Goal: Information Seeking & Learning: Find contact information

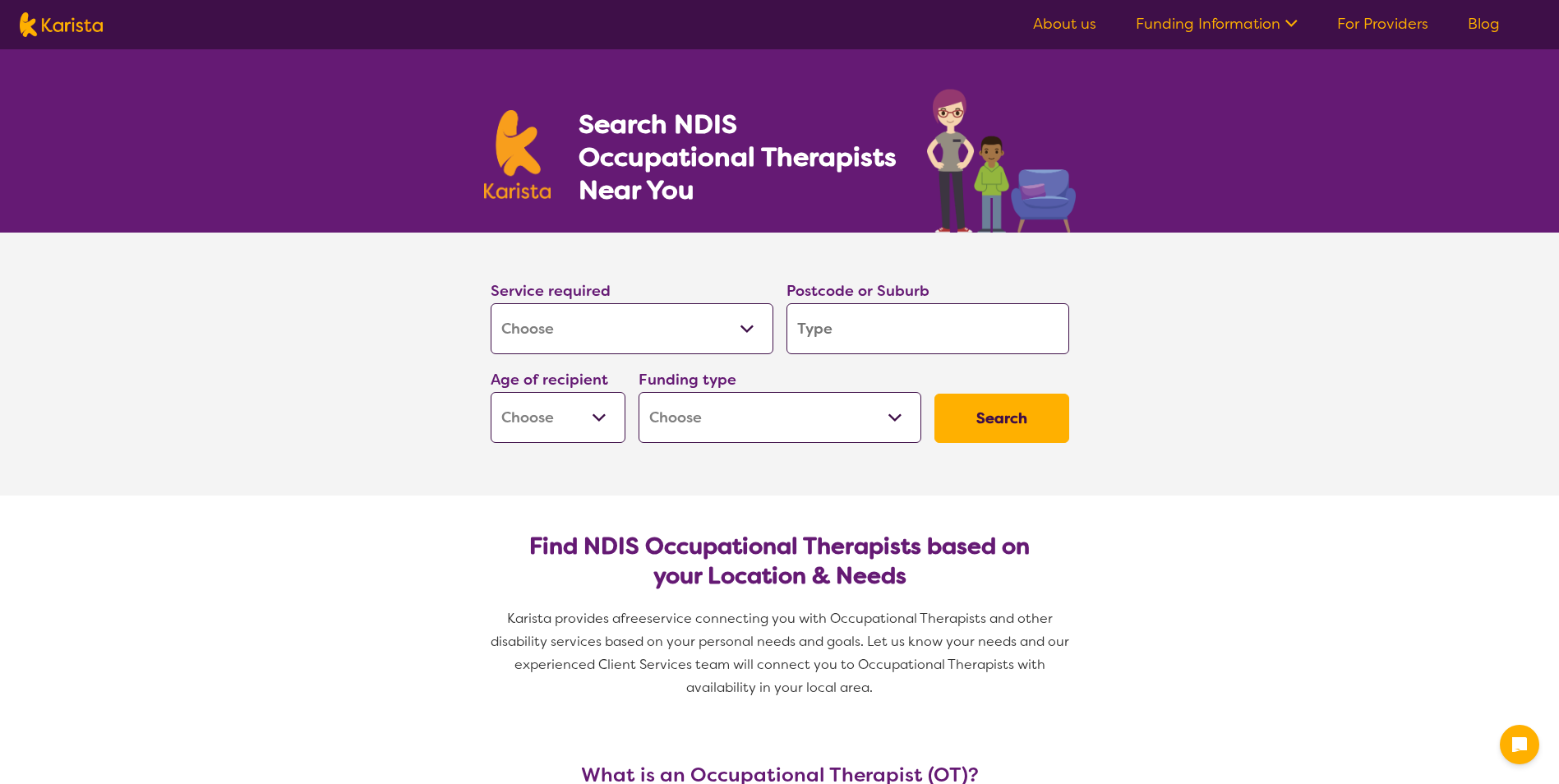
select select "[MEDICAL_DATA]"
click at [833, 326] on input "search" at bounding box center [928, 329] width 282 height 51
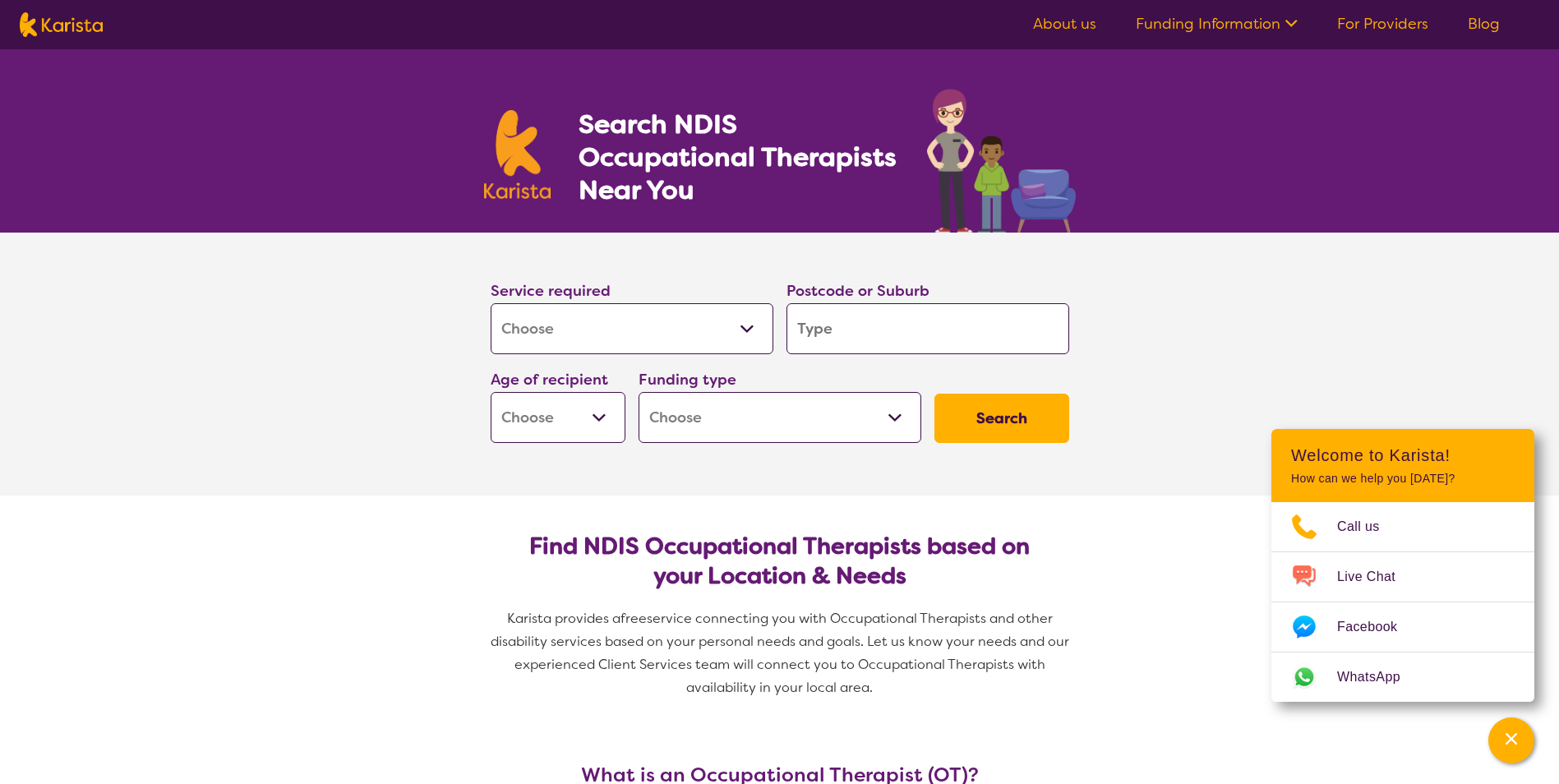
type input "2"
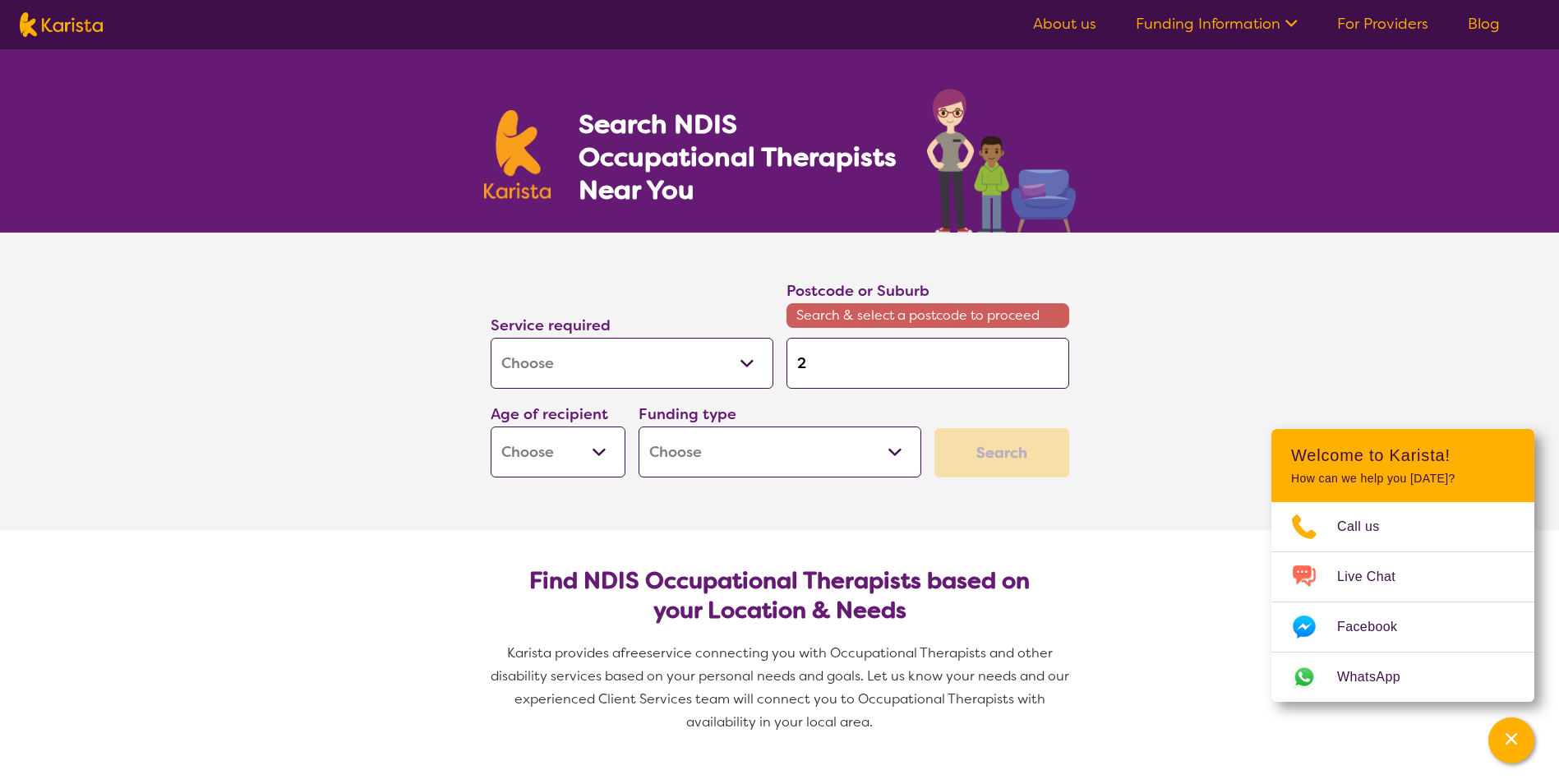
type input "23"
type input "232"
type input "2325"
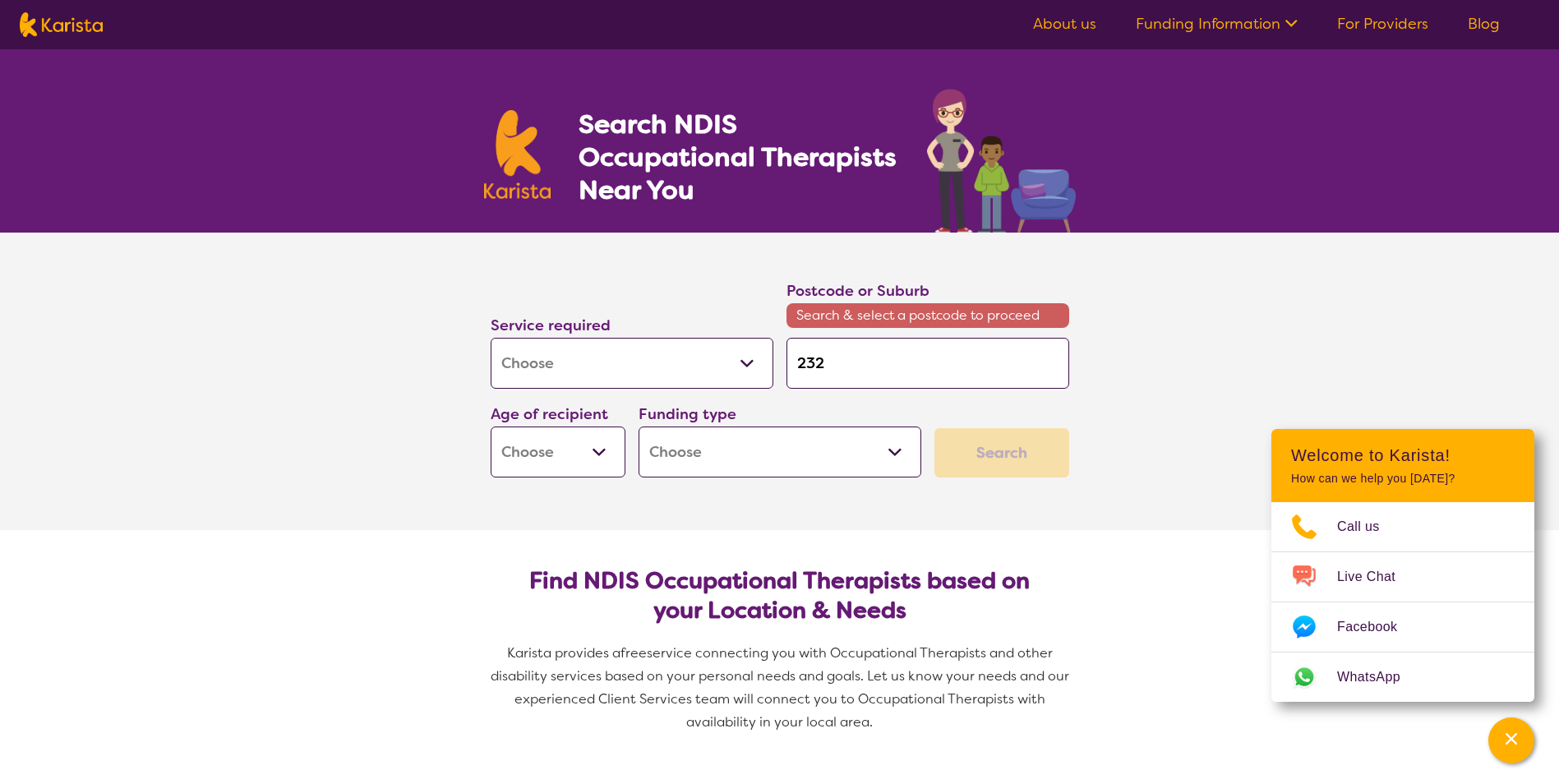
type input "2325"
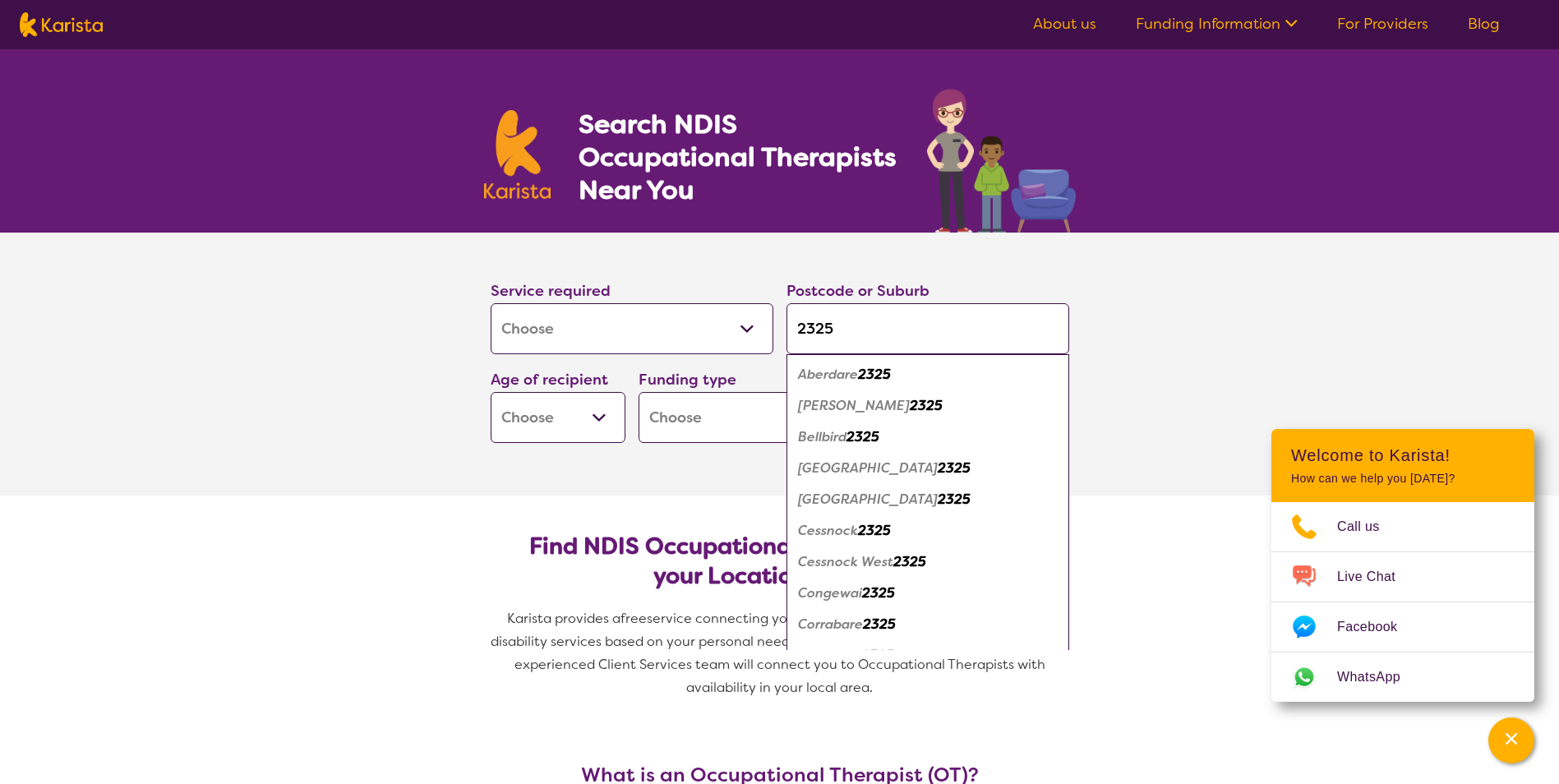
type input "2325"
click at [829, 435] on em "Bellbird" at bounding box center [822, 436] width 48 height 17
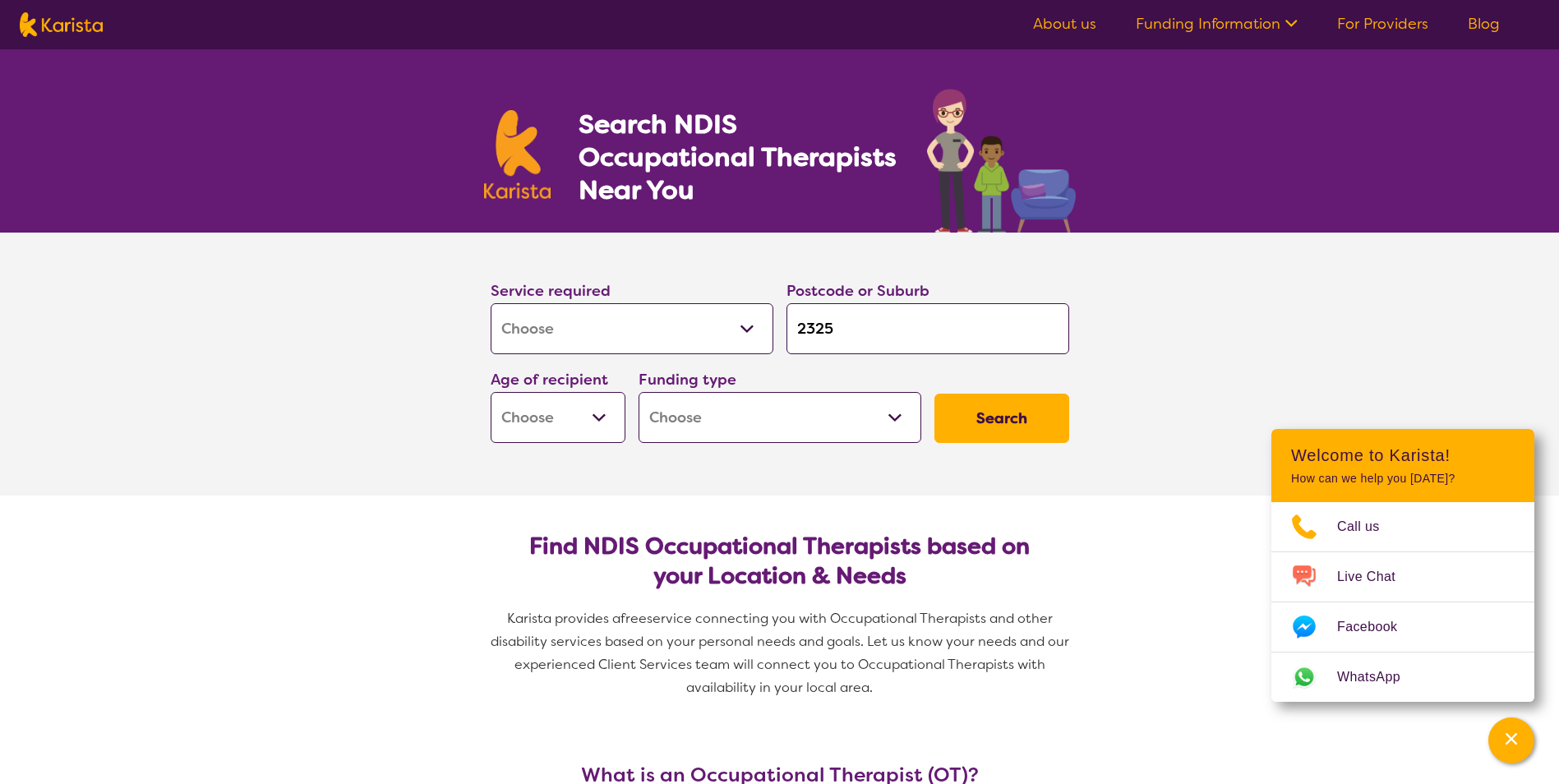
click at [605, 419] on select "Early Childhood - 0 to 9 Child - 10 to 11 Adolescent - 12 to 17 Adult - 18 to 6…" at bounding box center [558, 418] width 134 height 51
select select "AD"
click at [491, 392] on select "Early Childhood - 0 to 9 Child - 10 to 11 Adolescent - 12 to 17 Adult - 18 to 6…" at bounding box center [558, 418] width 134 height 51
select select "AD"
click at [903, 425] on select "Home Care Package (HCP) National Disability Insurance Scheme (NDIS) I don't know" at bounding box center [780, 418] width 282 height 51
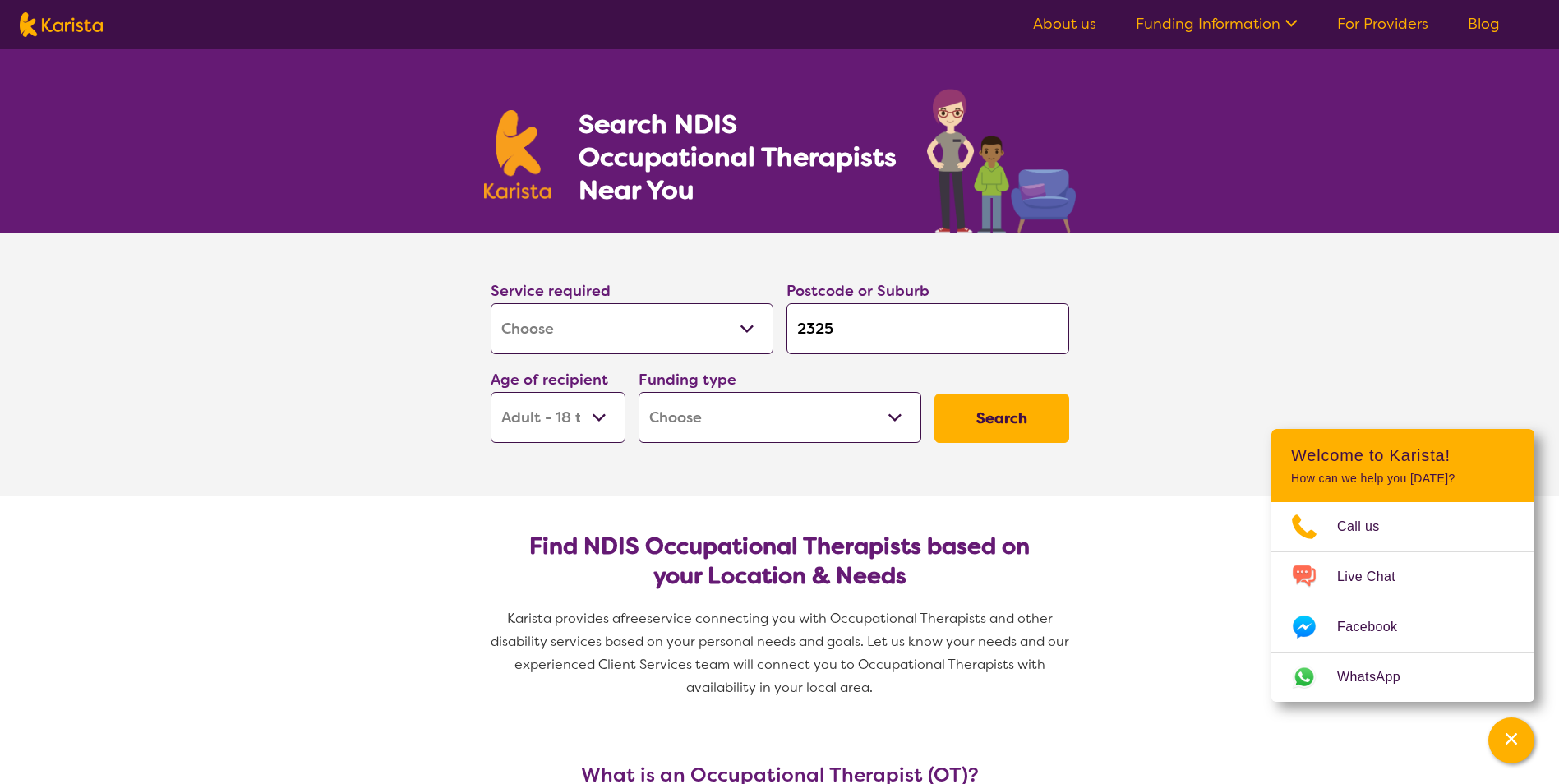
select select "NDIS"
click at [639, 392] on select "Home Care Package (HCP) National Disability Insurance Scheme (NDIS) I don't know" at bounding box center [780, 418] width 282 height 51
select select "NDIS"
click at [1004, 410] on button "Search" at bounding box center [1002, 418] width 134 height 49
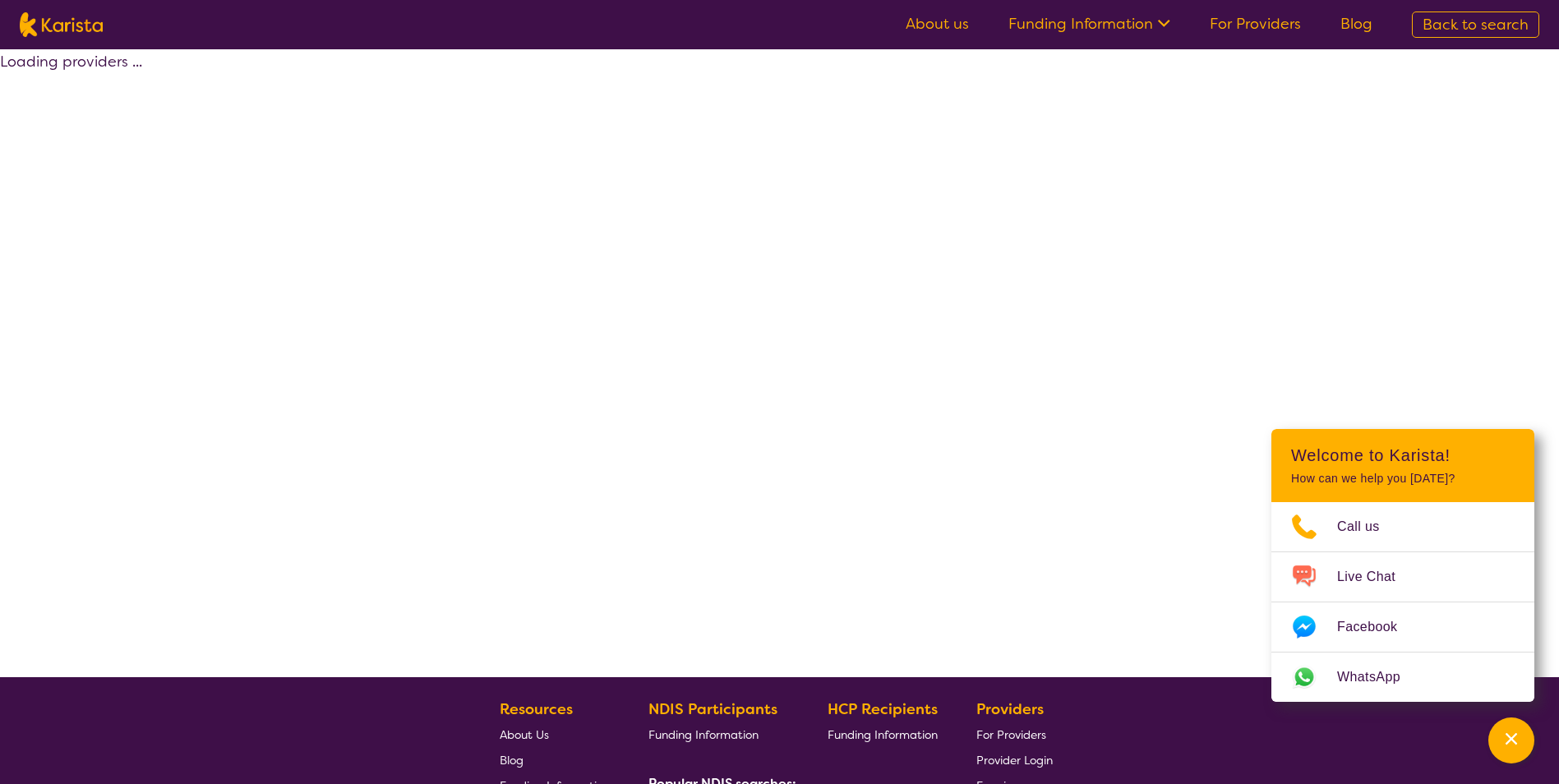
select select "by_score"
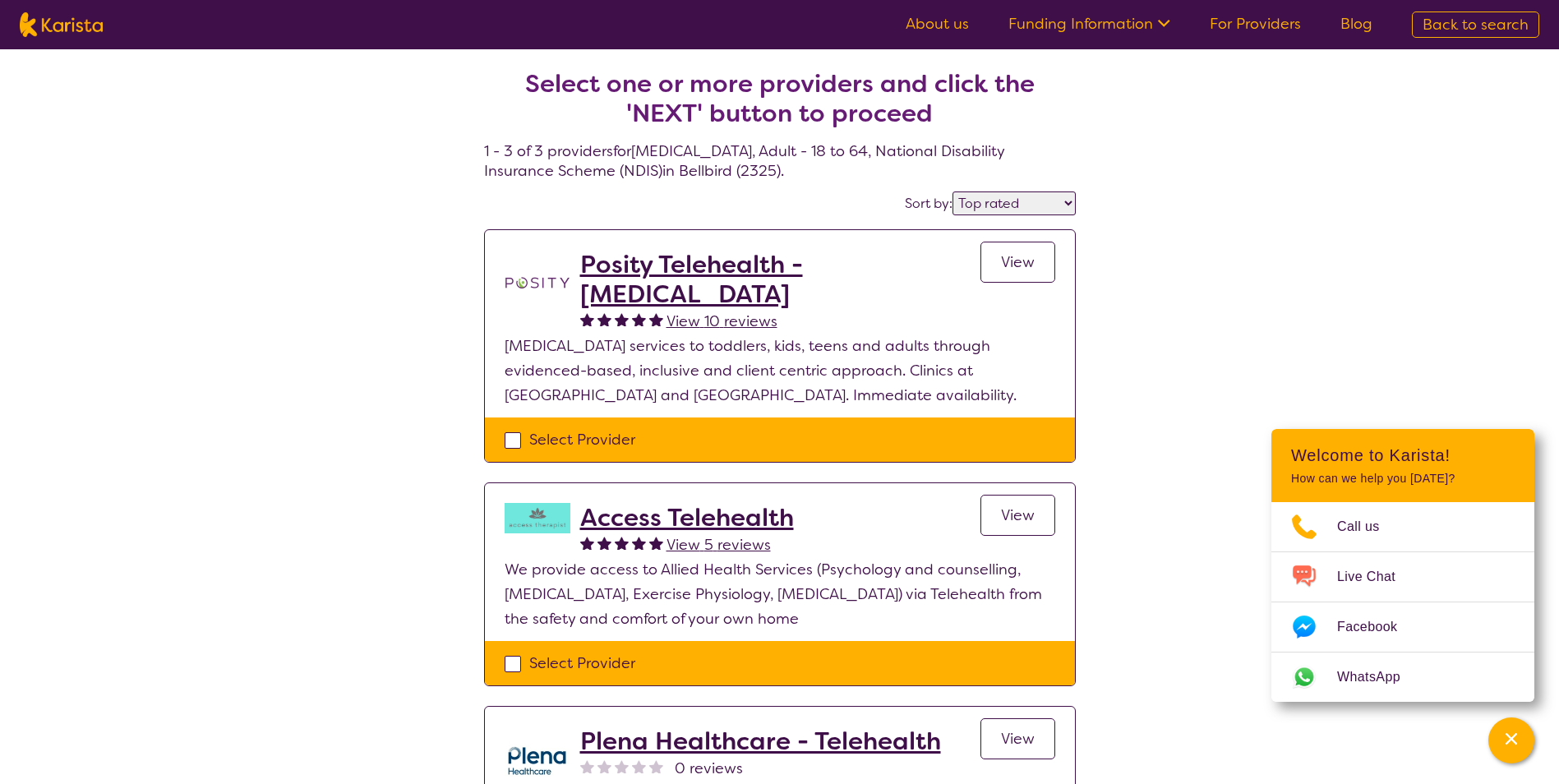
select select "[MEDICAL_DATA]"
select select "AD"
select select "NDIS"
select select "[MEDICAL_DATA]"
select select "AD"
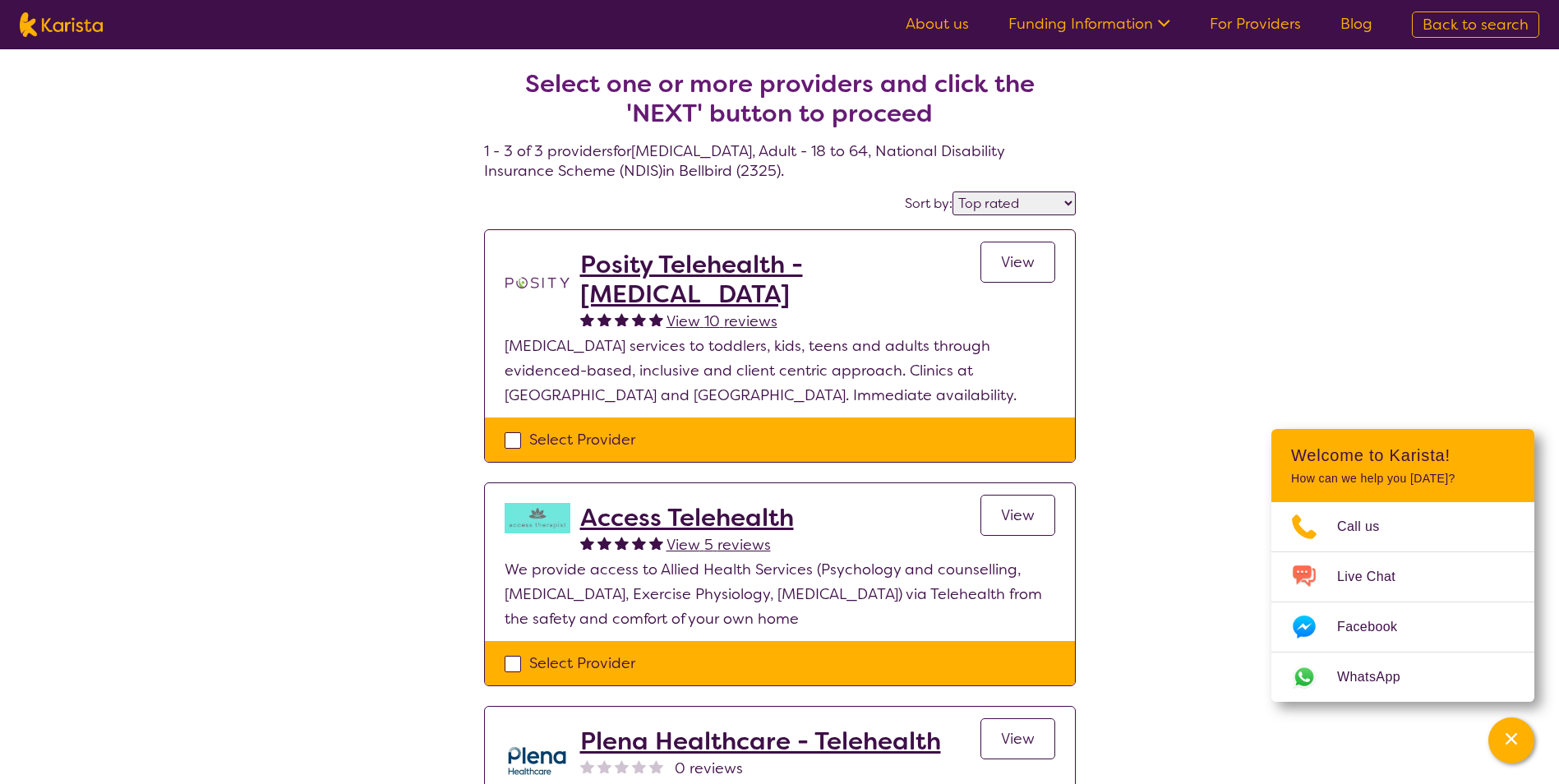
select select "NDIS"
